Goal: Information Seeking & Learning: Learn about a topic

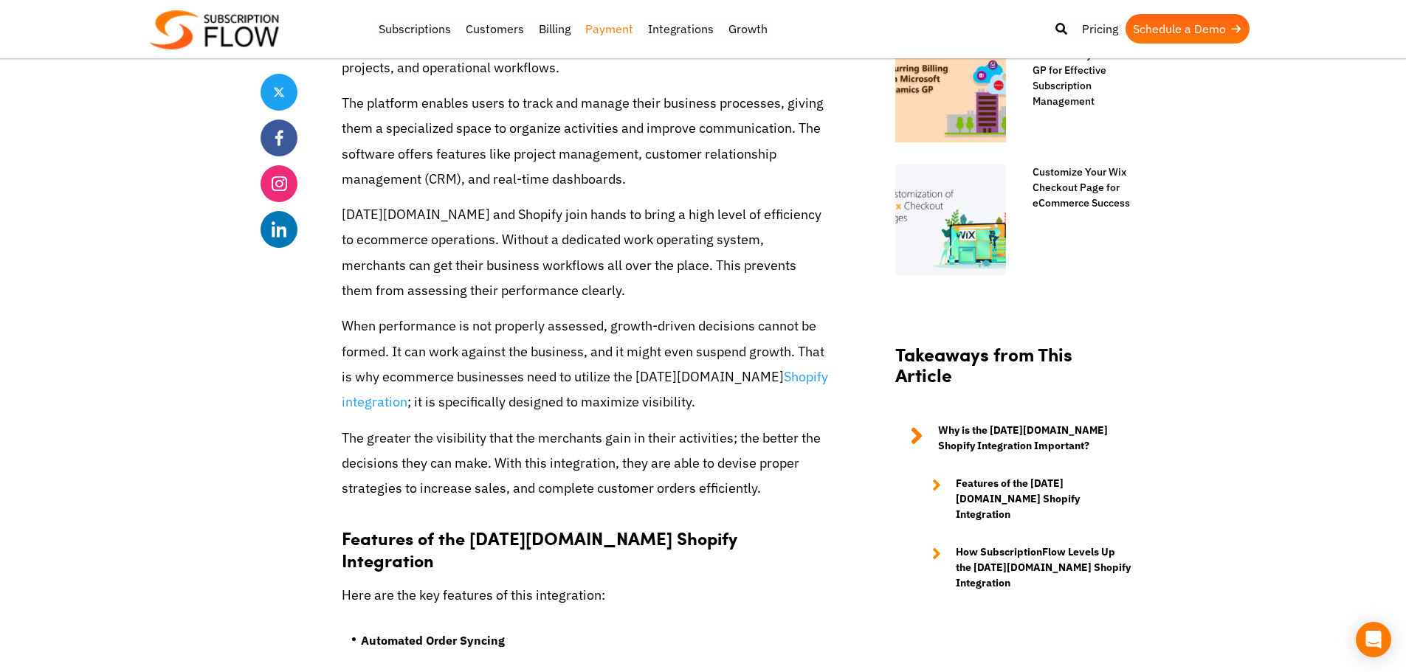
scroll to position [1135, 0]
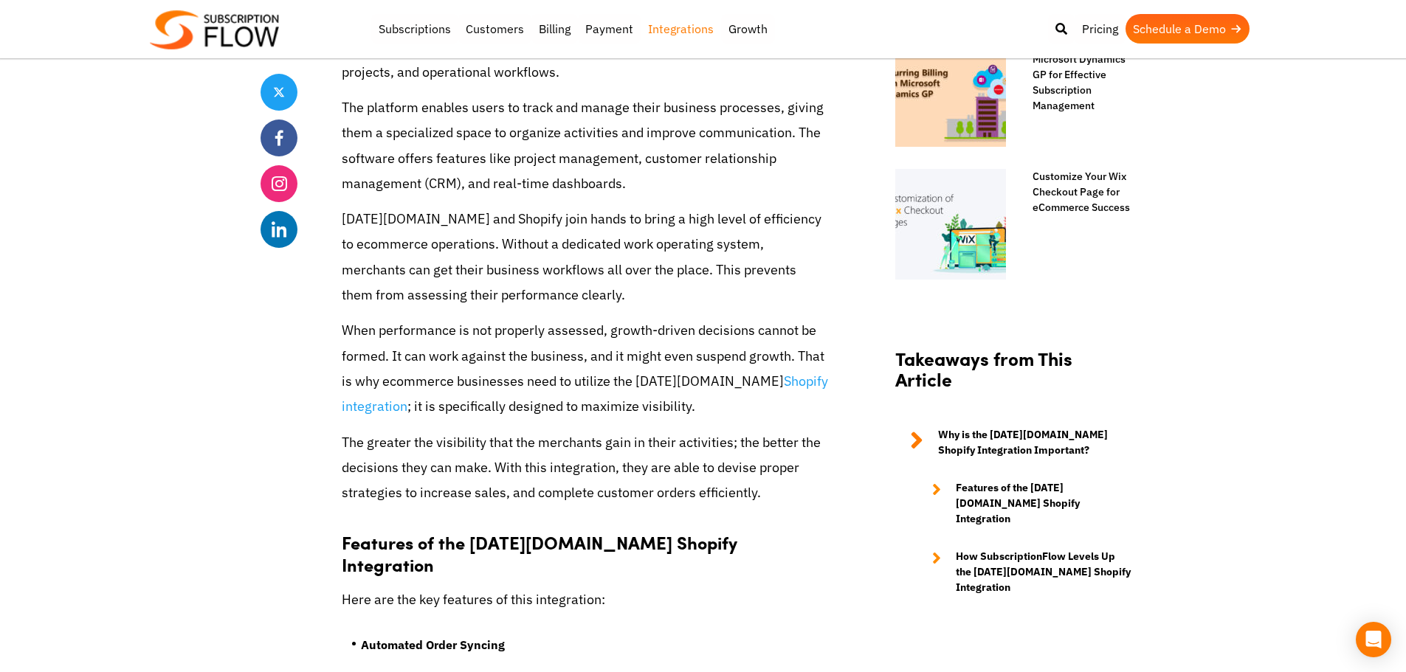
drag, startPoint x: 707, startPoint y: 28, endPoint x: 661, endPoint y: 61, distance: 56.7
click at [707, 28] on link "Integrations" at bounding box center [681, 29] width 80 height 30
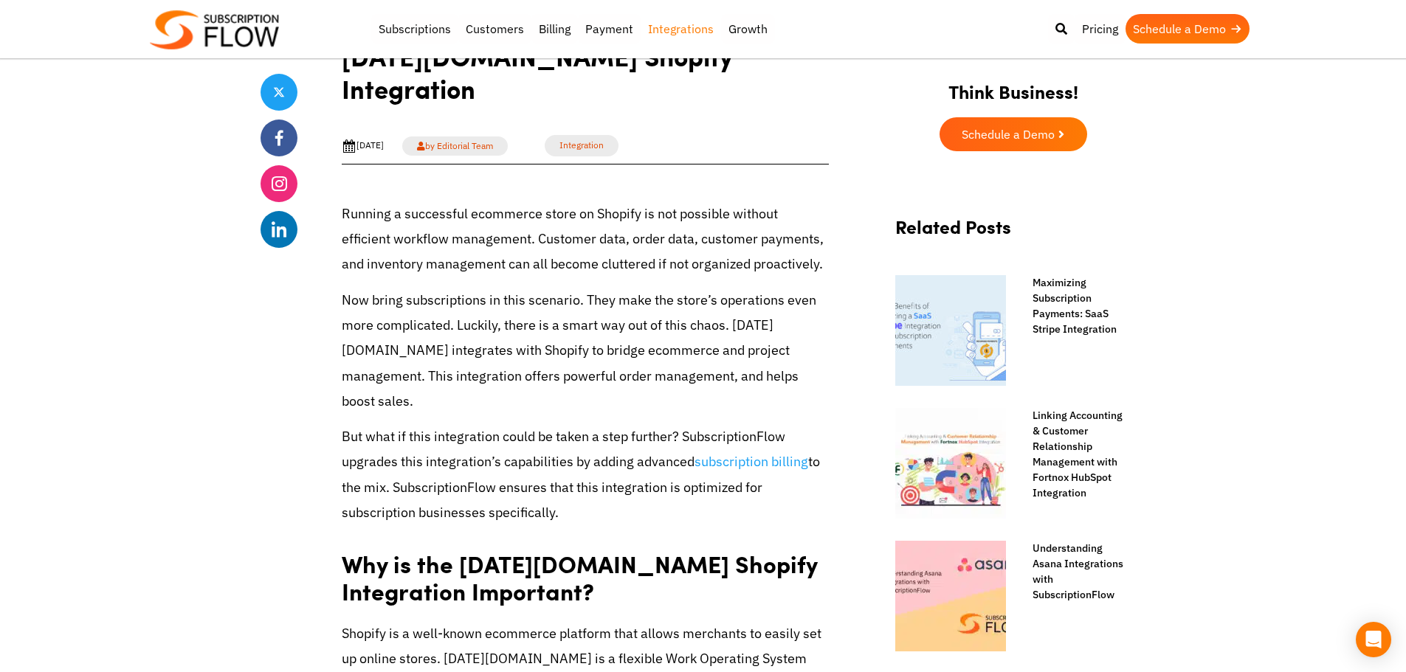
scroll to position [249, 0]
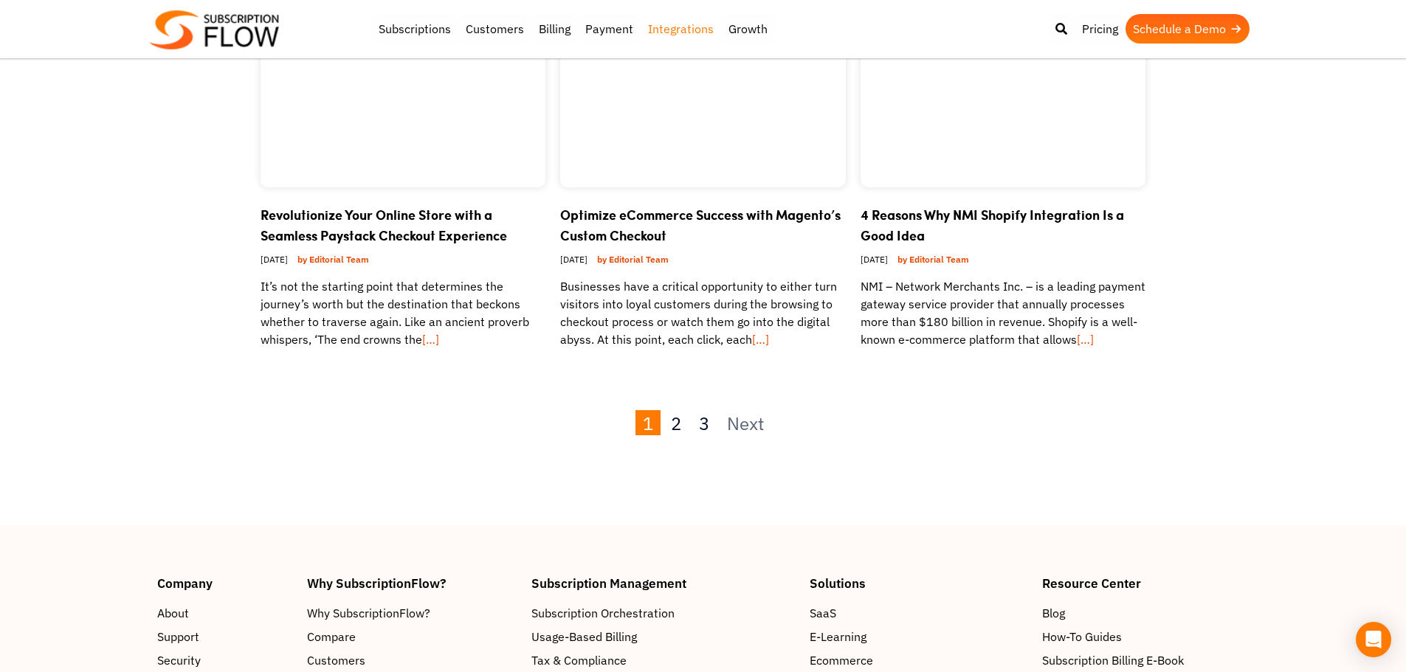
scroll to position [1550, 0]
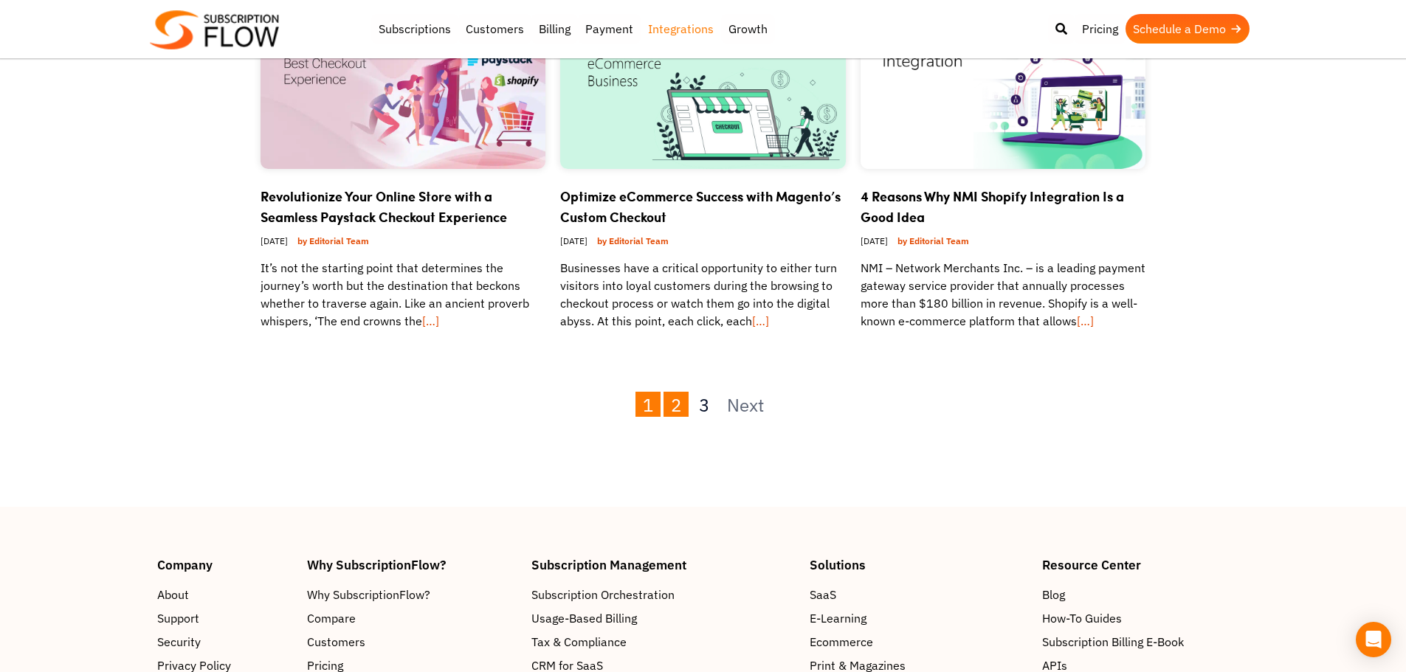
click at [674, 392] on link "2" at bounding box center [676, 404] width 25 height 25
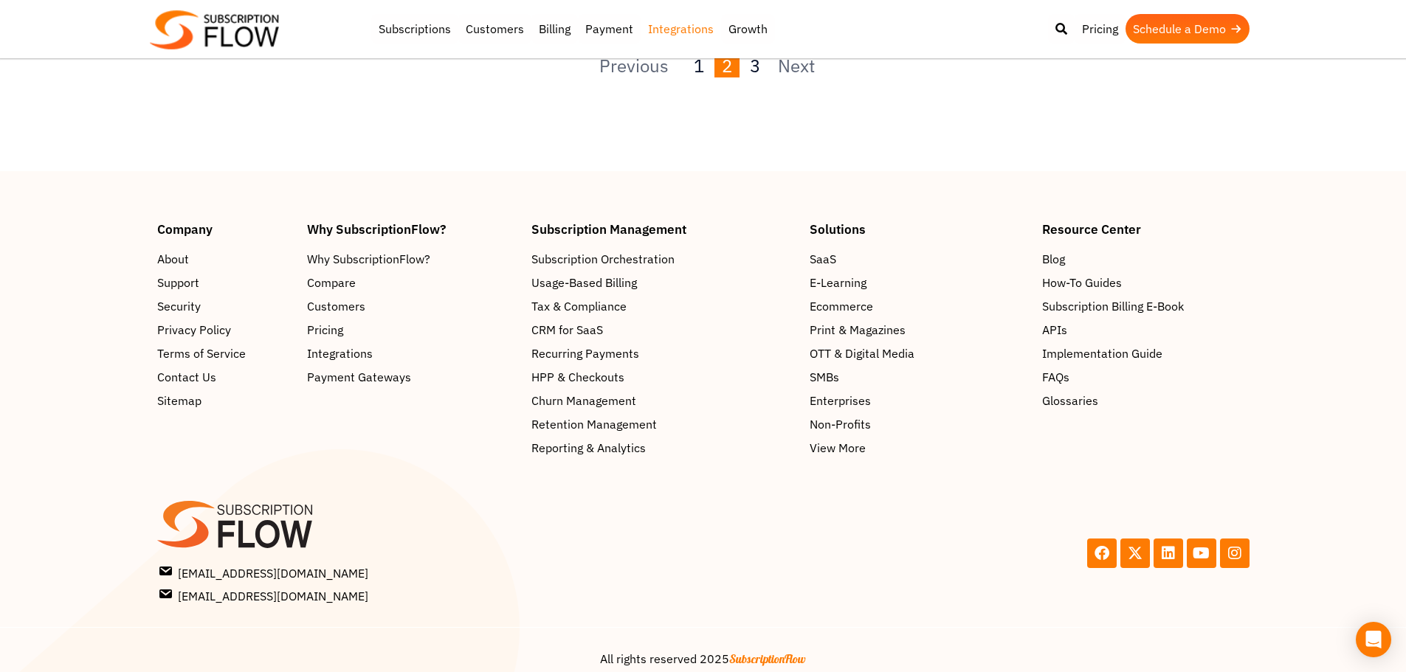
scroll to position [1917, 0]
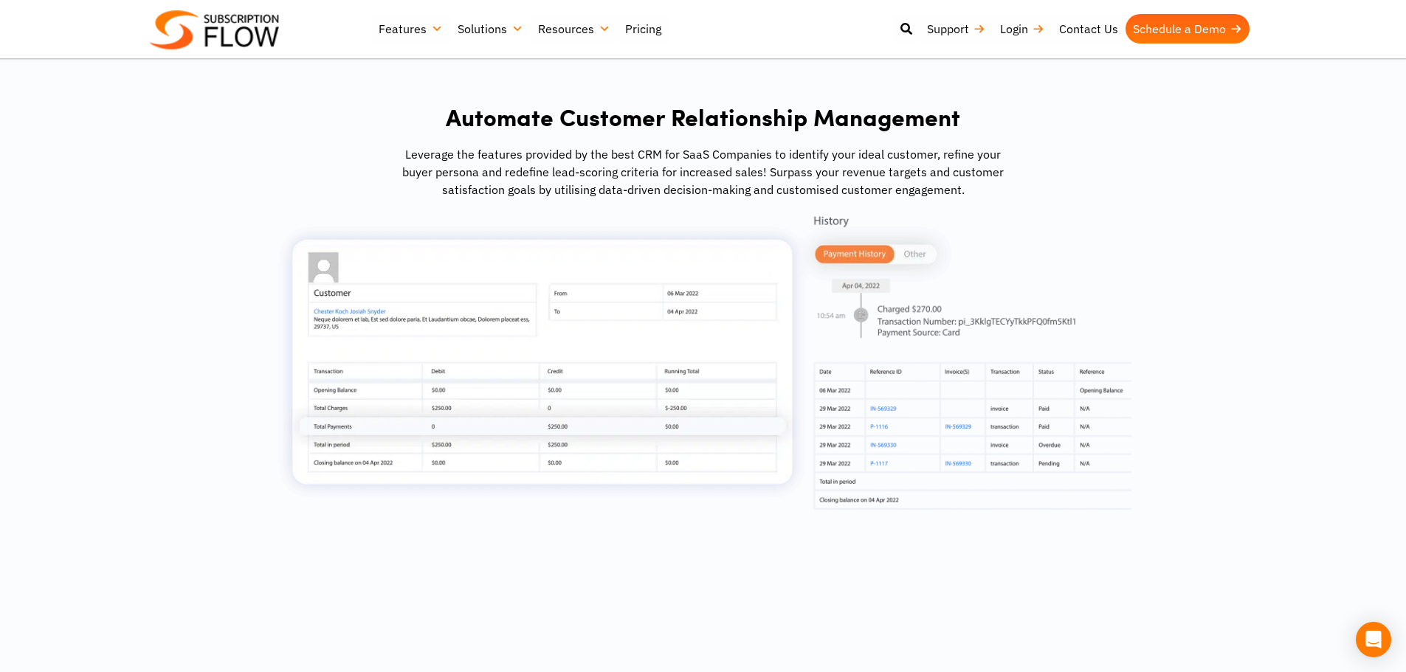
scroll to position [886, 0]
